Goal: Obtain resource: Download file/media

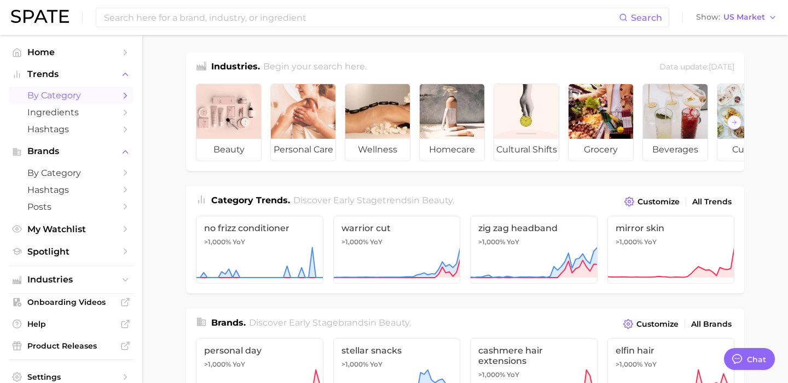
click at [79, 95] on span "by Category" at bounding box center [71, 95] width 88 height 10
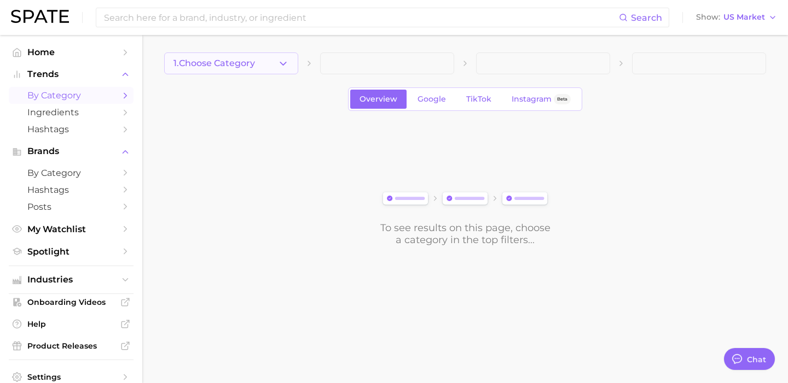
click at [283, 63] on icon "button" at bounding box center [282, 63] width 11 height 11
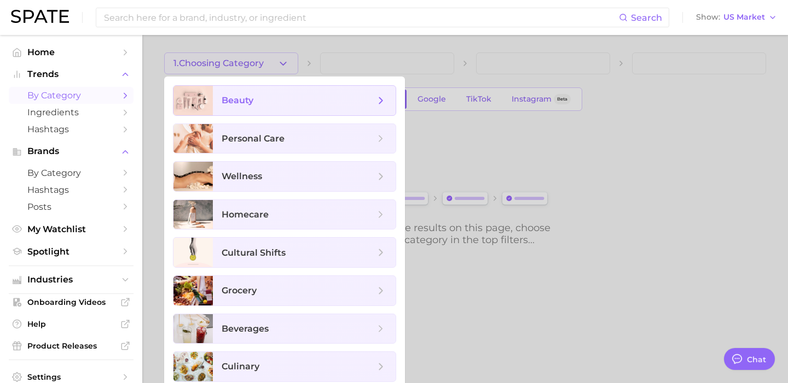
click at [273, 107] on span "beauty" at bounding box center [304, 101] width 183 height 30
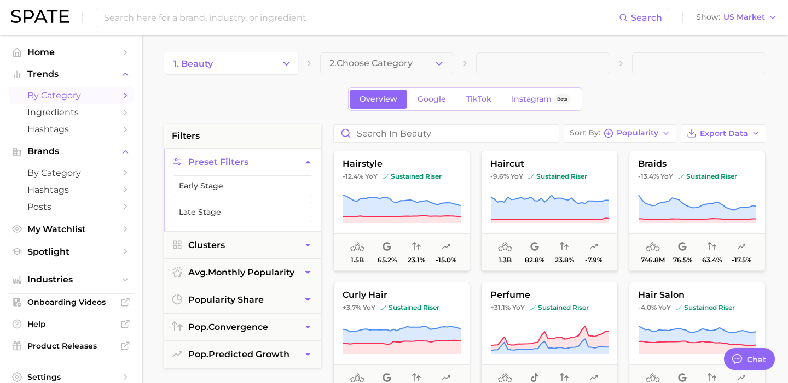
click at [370, 64] on span "2. Choose Category" at bounding box center [370, 64] width 83 height 10
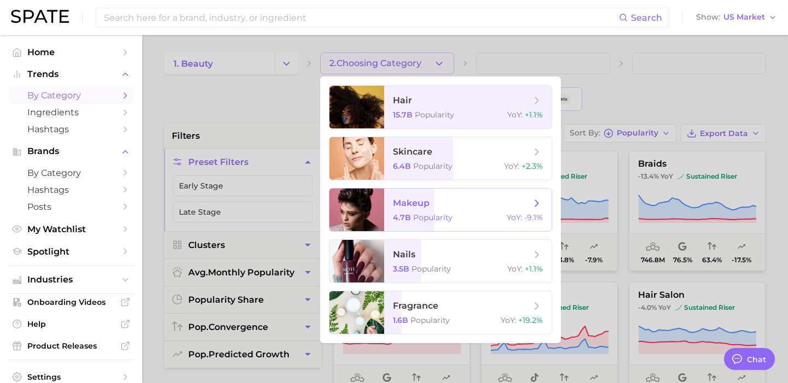
click at [393, 206] on span "makeup" at bounding box center [411, 203] width 37 height 10
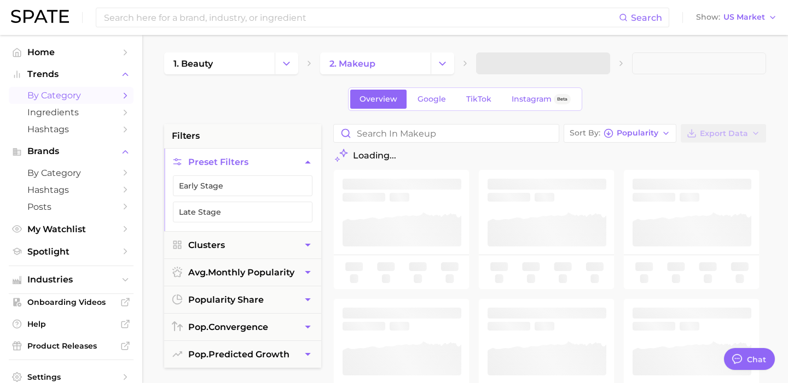
click at [537, 66] on span at bounding box center [543, 64] width 134 height 22
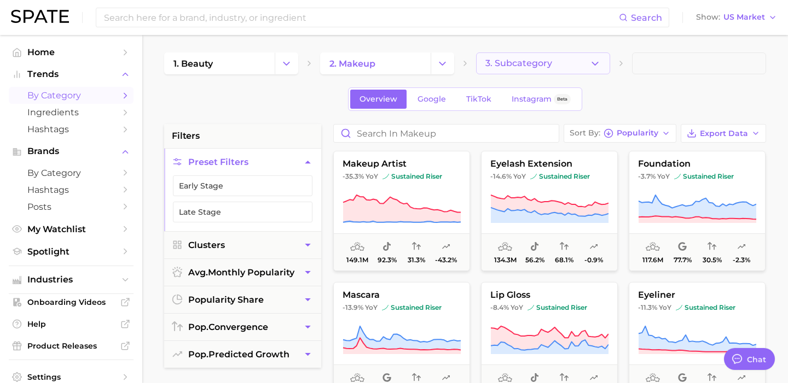
click at [522, 64] on span "3. Subcategory" at bounding box center [518, 64] width 67 height 10
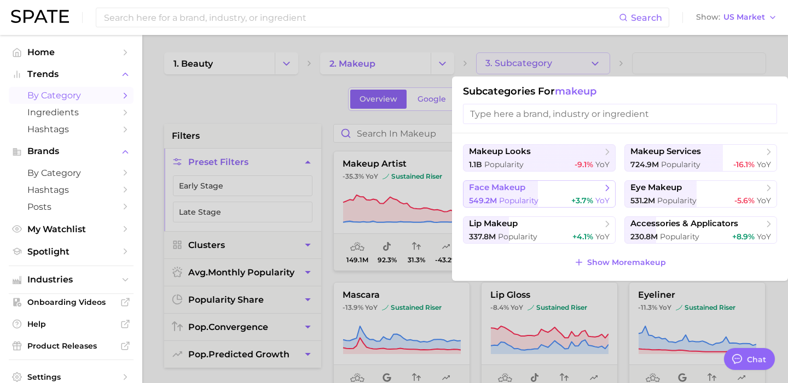
click at [561, 193] on span "face makeup" at bounding box center [535, 188] width 133 height 11
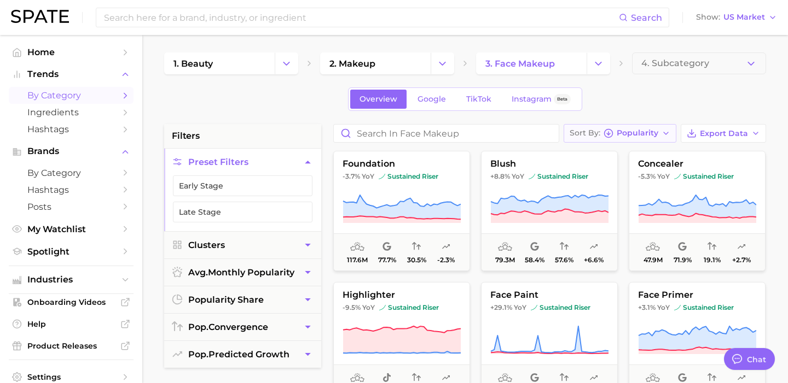
click at [666, 134] on polyline "button" at bounding box center [665, 133] width 4 height 2
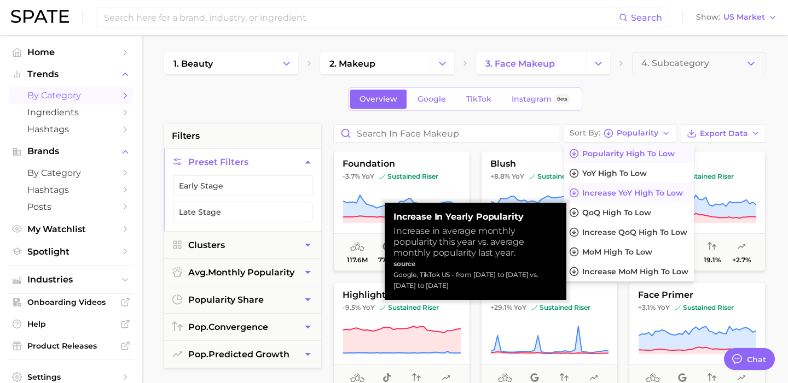
click at [651, 192] on span "Increase YoY high to low" at bounding box center [632, 193] width 101 height 9
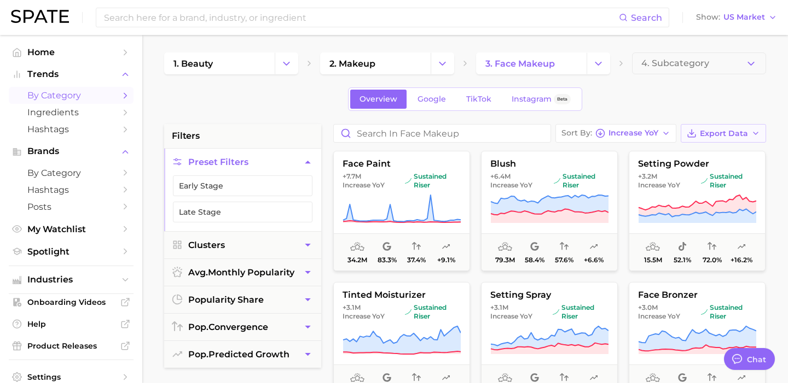
click at [714, 131] on span "Export Data" at bounding box center [724, 133] width 48 height 9
click at [702, 156] on span "Card Data CSV" at bounding box center [692, 153] width 57 height 9
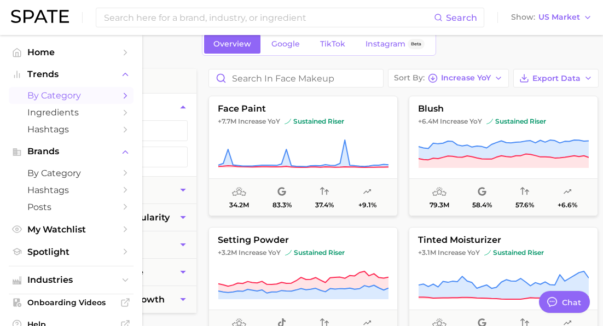
scroll to position [55, 1]
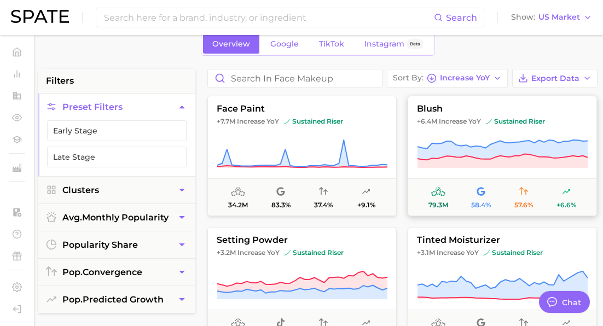
click at [451, 117] on button "blush +6.4m Increase YoY sustained riser 79.3m 58.4% 57.6% +6.6%" at bounding box center [501, 156] width 189 height 120
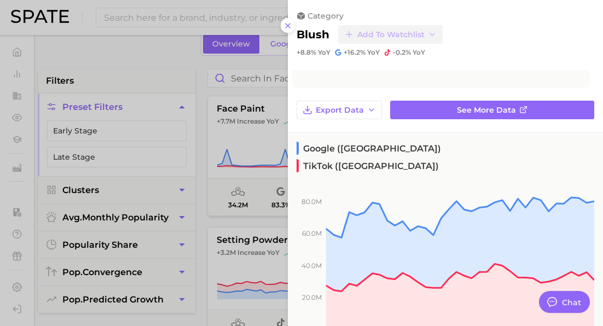
click at [459, 127] on div "category blush Add to Watchlist +8.8% YoY +16.2% YoY -0.2% YoY Export Data See …" at bounding box center [445, 252] width 315 height 504
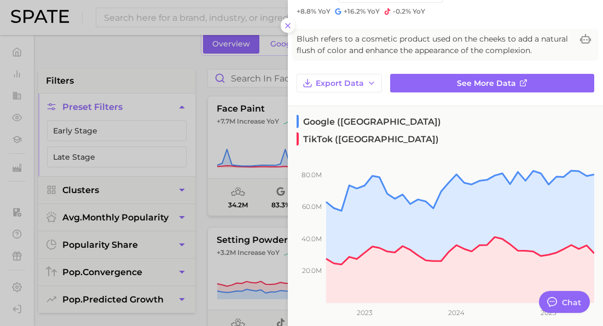
scroll to position [0, 0]
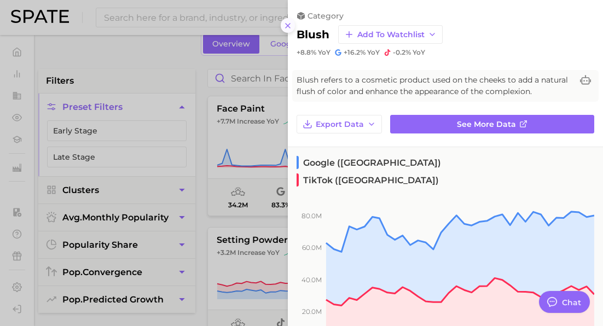
click at [289, 27] on icon at bounding box center [287, 25] width 9 height 9
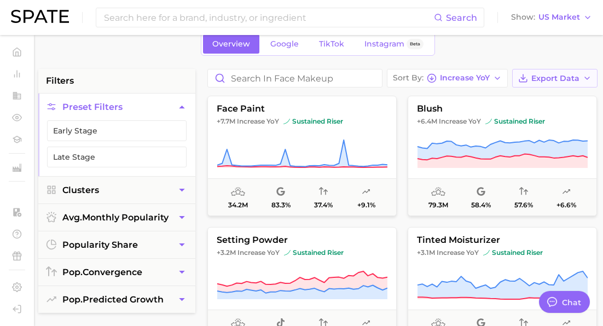
click at [533, 72] on button "Export Data" at bounding box center [554, 78] width 85 height 19
click at [527, 115] on span "Time Series CSV" at bounding box center [528, 118] width 64 height 9
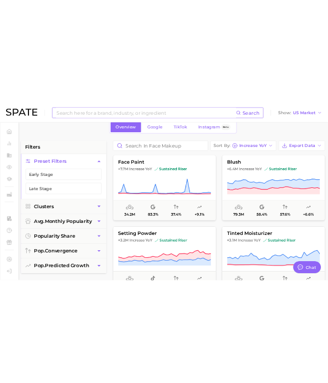
scroll to position [19, 1]
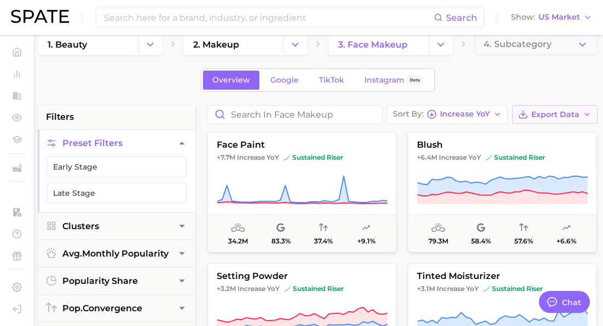
click at [554, 116] on span "Export Data" at bounding box center [555, 114] width 48 height 9
click at [543, 132] on span "Card Data CSV" at bounding box center [524, 134] width 57 height 9
click at [435, 244] on span "79.3m" at bounding box center [438, 241] width 20 height 8
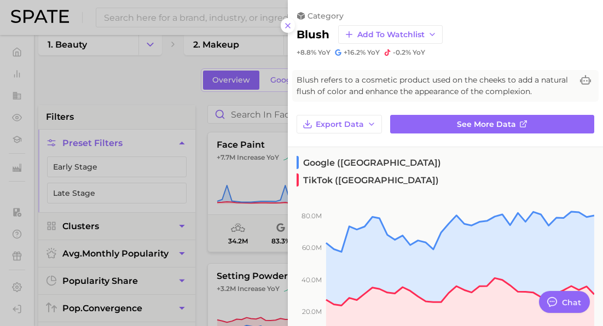
type textarea "x"
